Goal: Communication & Community: Share content

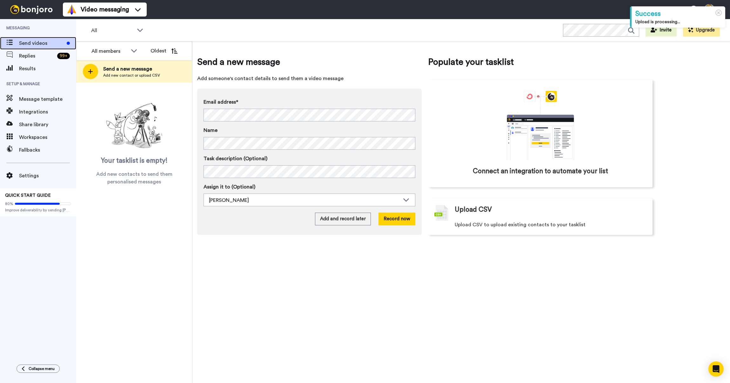
click at [31, 43] on span "Send videos" at bounding box center [41, 43] width 45 height 8
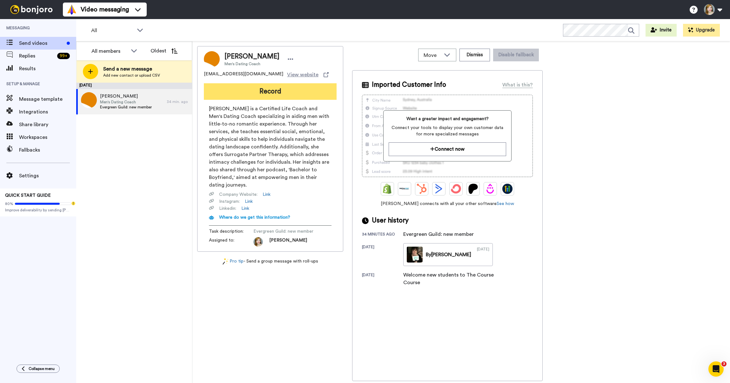
click at [258, 91] on button "Record" at bounding box center [270, 91] width 133 height 17
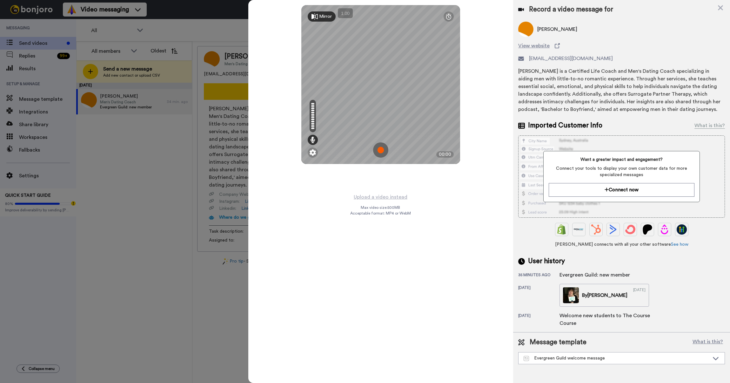
click at [380, 148] on img at bounding box center [380, 149] width 15 height 15
click at [378, 147] on img at bounding box center [380, 149] width 15 height 15
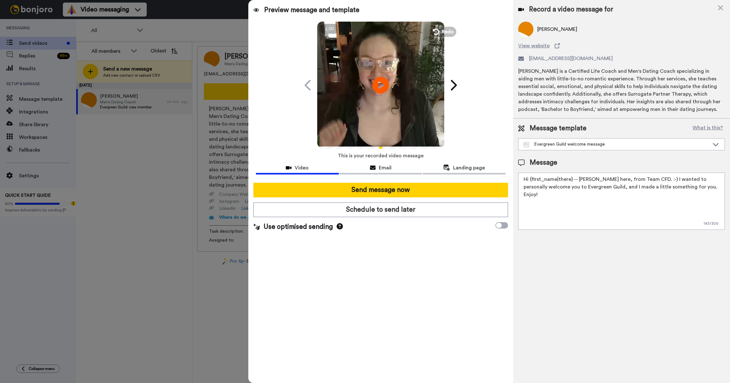
click at [382, 84] on icon "Play/Pause" at bounding box center [380, 85] width 17 height 30
click at [445, 30] on span "Redo" at bounding box center [447, 31] width 13 height 8
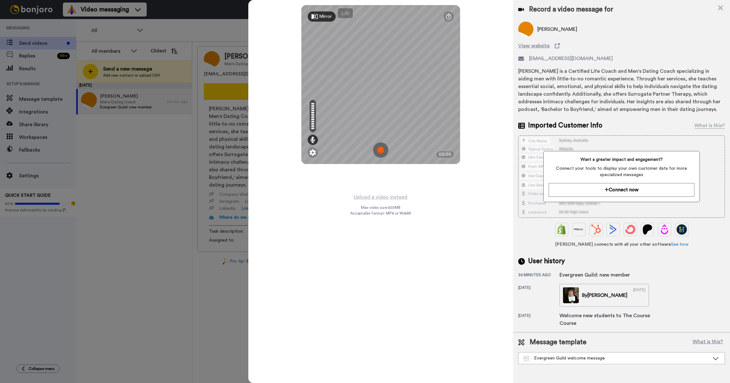
click at [379, 150] on img at bounding box center [380, 149] width 15 height 15
click at [382, 154] on img at bounding box center [380, 149] width 15 height 15
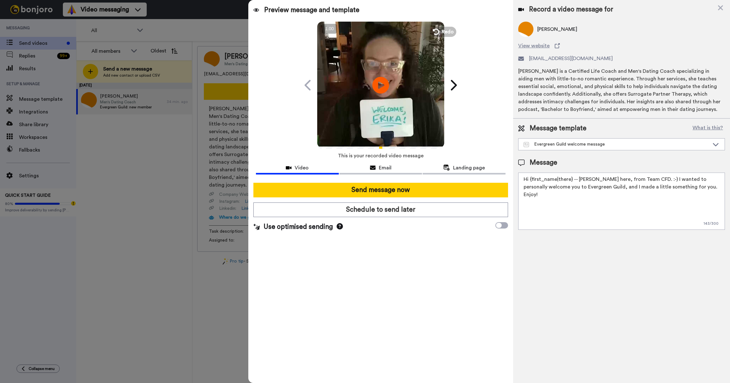
click at [382, 84] on icon "Play/Pause" at bounding box center [380, 85] width 17 height 30
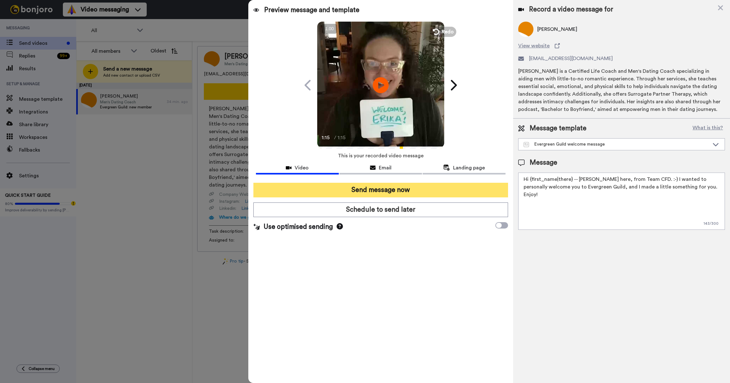
click at [375, 186] on button "Send message now" at bounding box center [380, 190] width 255 height 15
